Goal: Navigation & Orientation: Find specific page/section

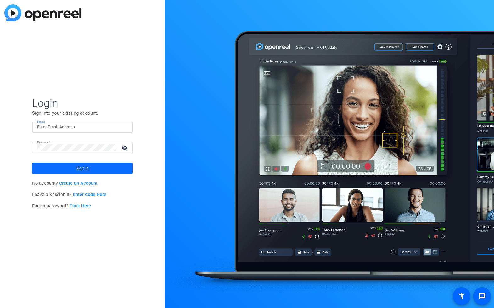
type input "[PERSON_NAME][EMAIL_ADDRESS][DOMAIN_NAME]"
click at [81, 167] on span "Sign in" at bounding box center [82, 168] width 13 height 16
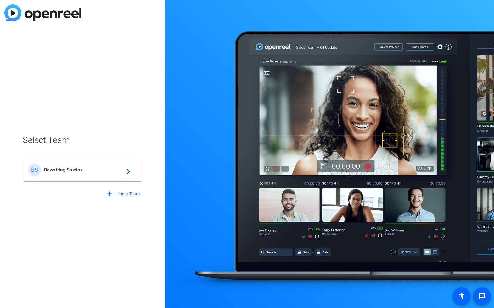
click at [67, 172] on span "Bowstring Studios" at bounding box center [83, 170] width 79 height 6
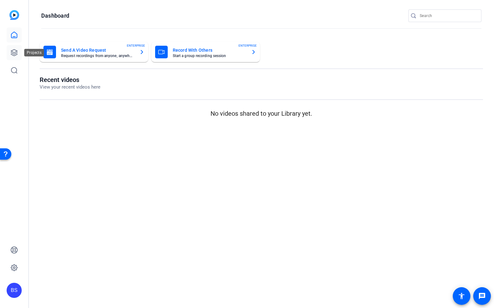
click at [14, 52] on icon at bounding box center [14, 53] width 8 height 8
